Goal: Navigation & Orientation: Understand site structure

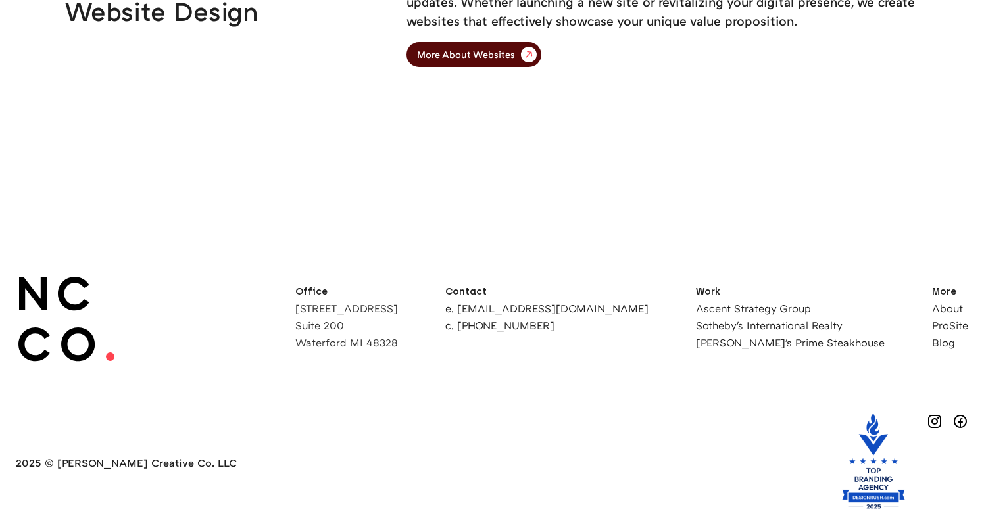
scroll to position [3301, 0]
click at [947, 306] on link "About" at bounding box center [950, 309] width 36 height 11
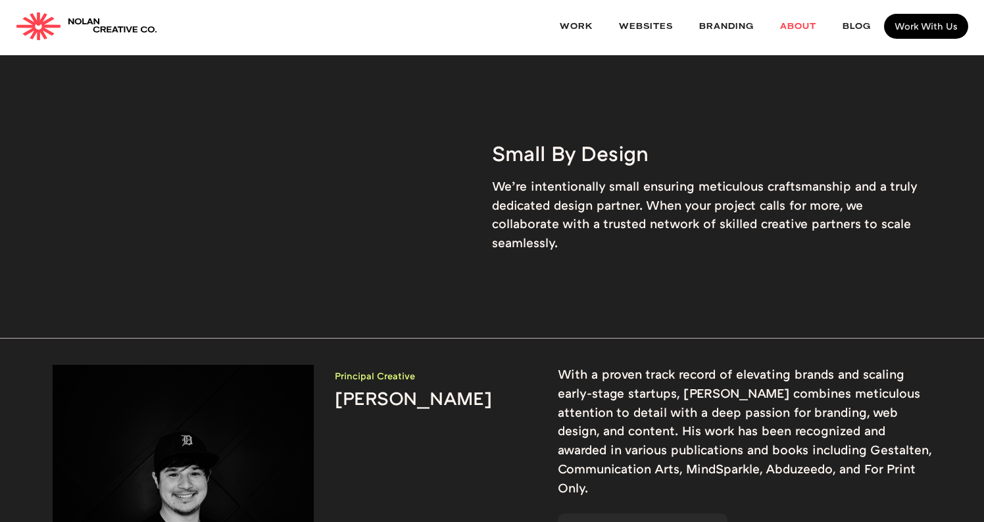
scroll to position [1254, 0]
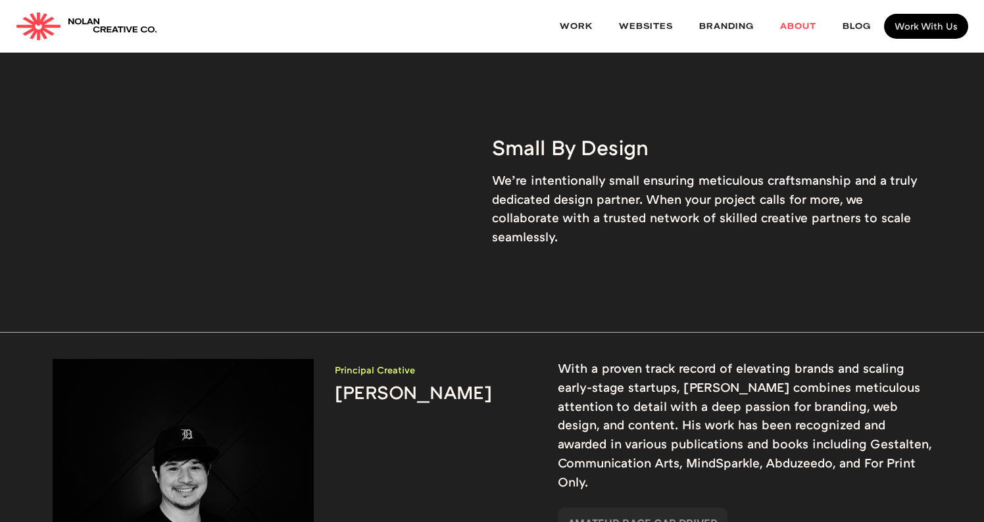
click at [958, 169] on div "Small By Design We’re intentionally small ensuring meticulous craftsmanship and…" at bounding box center [492, 190] width 984 height 283
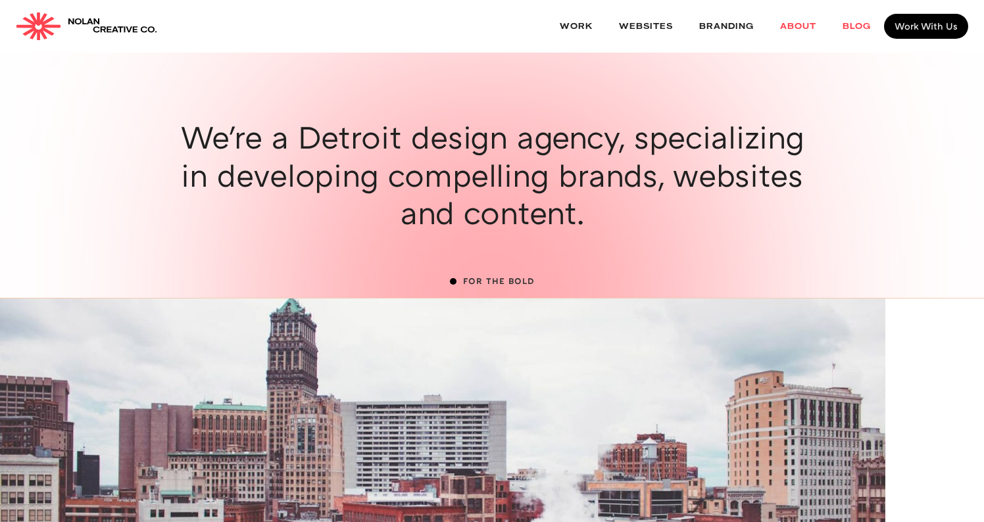
scroll to position [0, 0]
click at [574, 34] on link "Work" at bounding box center [576, 26] width 59 height 35
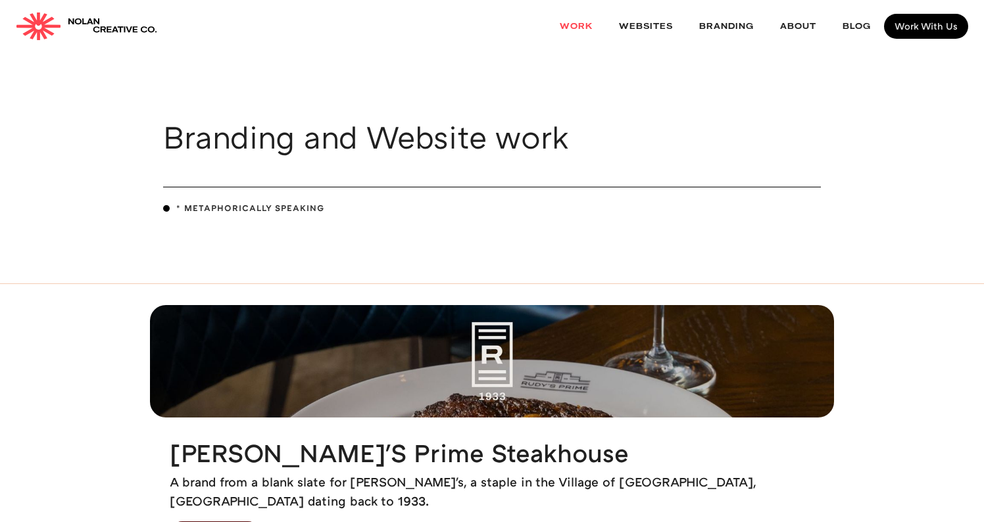
click at [937, 157] on div "Branding and Website work * metaphorically speaking" at bounding box center [492, 169] width 984 height 232
click at [937, 136] on div "Branding and Website work * metaphorically speaking" at bounding box center [492, 169] width 984 height 232
click at [937, 130] on div "Branding and Website work * metaphorically speaking" at bounding box center [492, 169] width 984 height 232
click at [940, 126] on div "Branding and Website work * metaphorically speaking" at bounding box center [492, 169] width 984 height 232
click at [87, 16] on link "home" at bounding box center [86, 26] width 141 height 28
